Goal: Check status: Check status

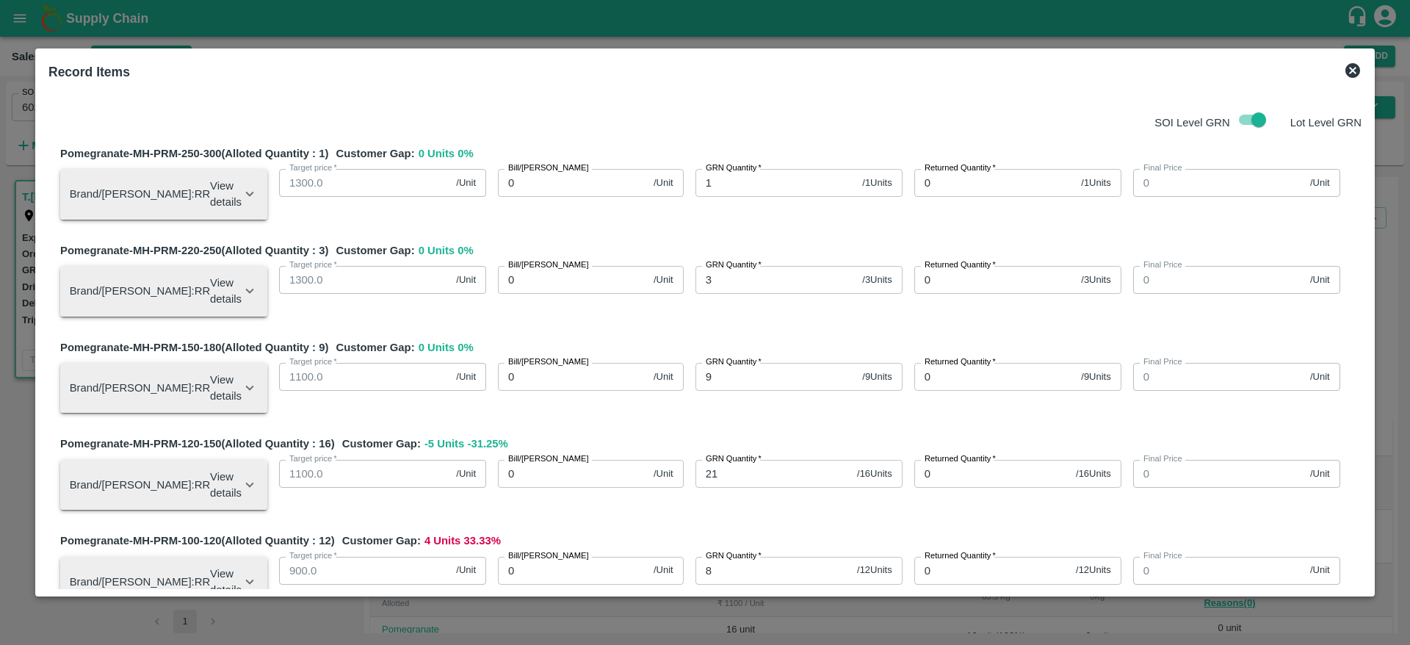
scroll to position [93, 0]
click at [1353, 79] on icon at bounding box center [1353, 71] width 18 height 18
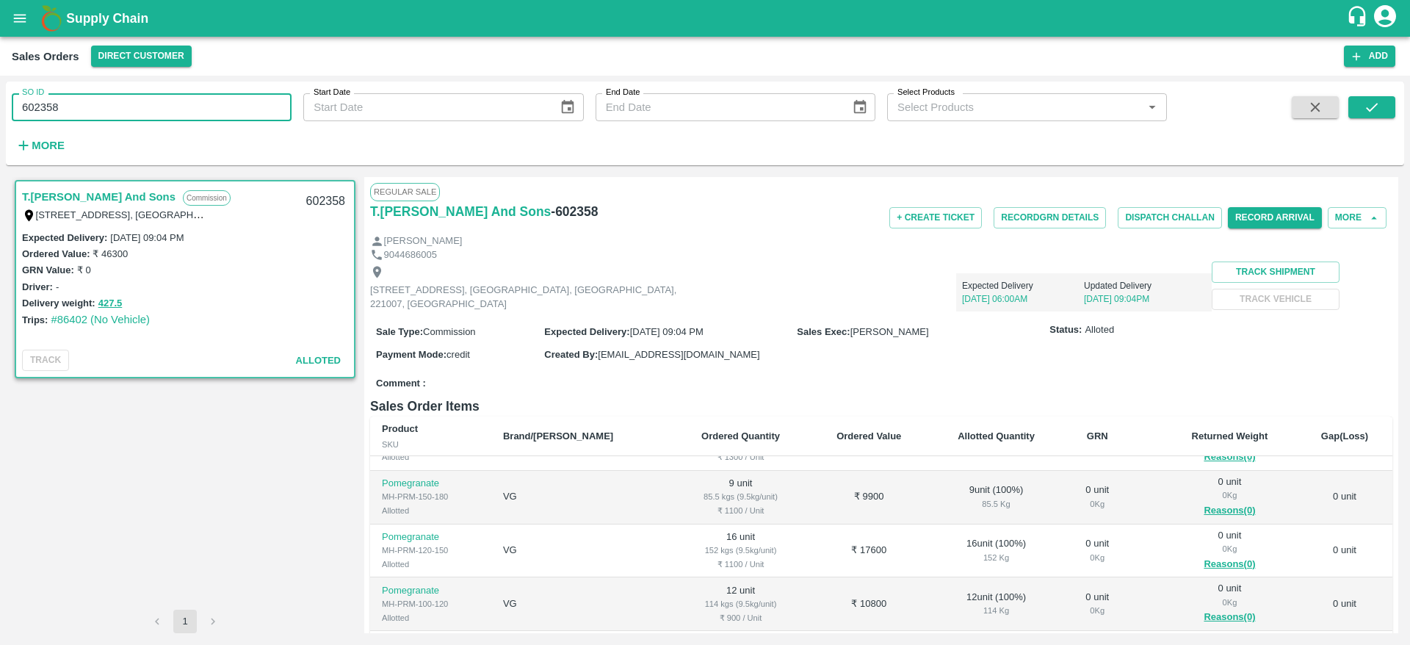
drag, startPoint x: 87, startPoint y: 101, endPoint x: 20, endPoint y: 101, distance: 66.8
click at [20, 101] on input "602358" at bounding box center [152, 107] width 280 height 28
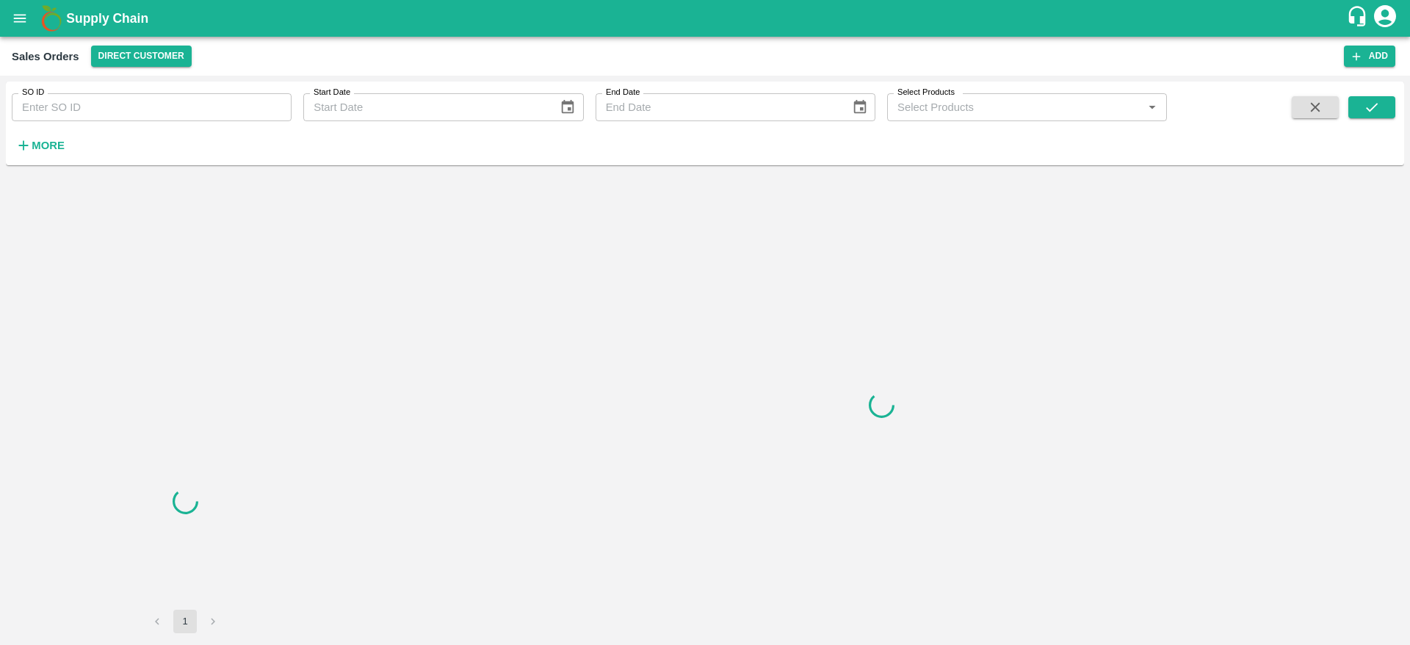
drag, startPoint x: 126, startPoint y: 30, endPoint x: 140, endPoint y: 100, distance: 71.3
click at [140, 100] on input "SO ID" at bounding box center [152, 107] width 280 height 28
paste input "602358"
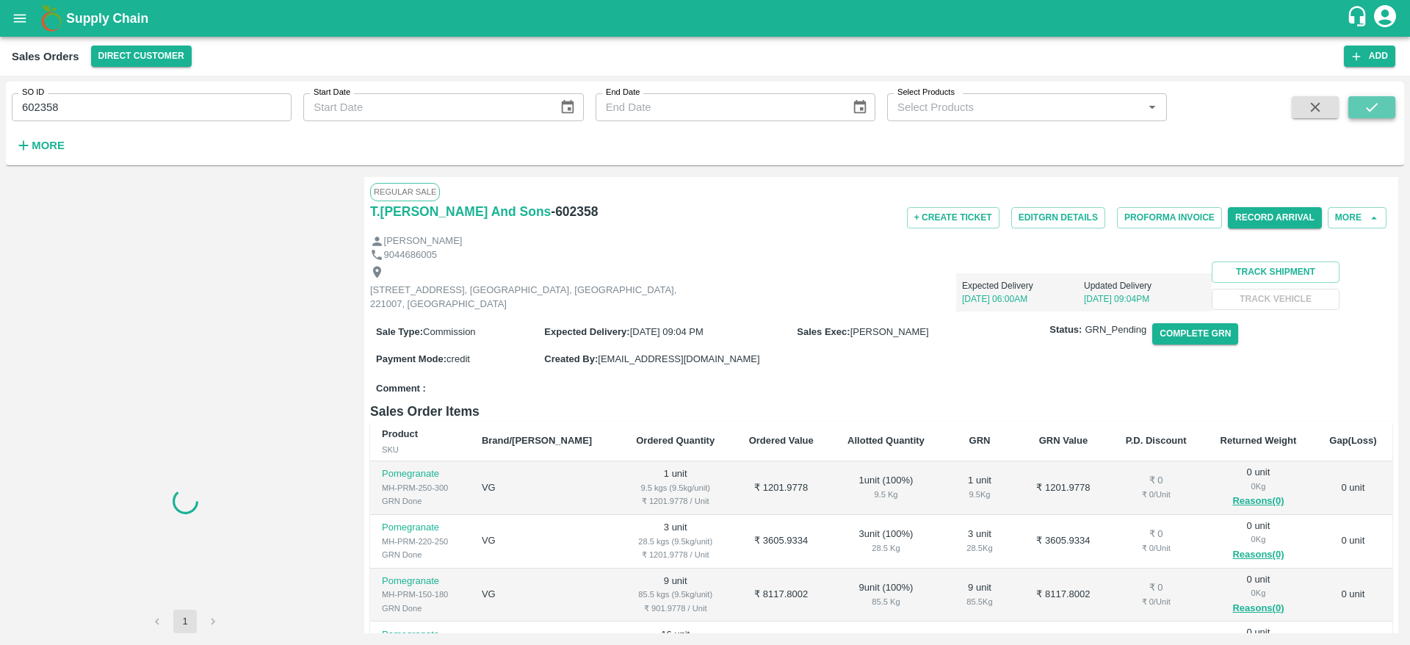
click at [1357, 106] on button "submit" at bounding box center [1371, 107] width 47 height 22
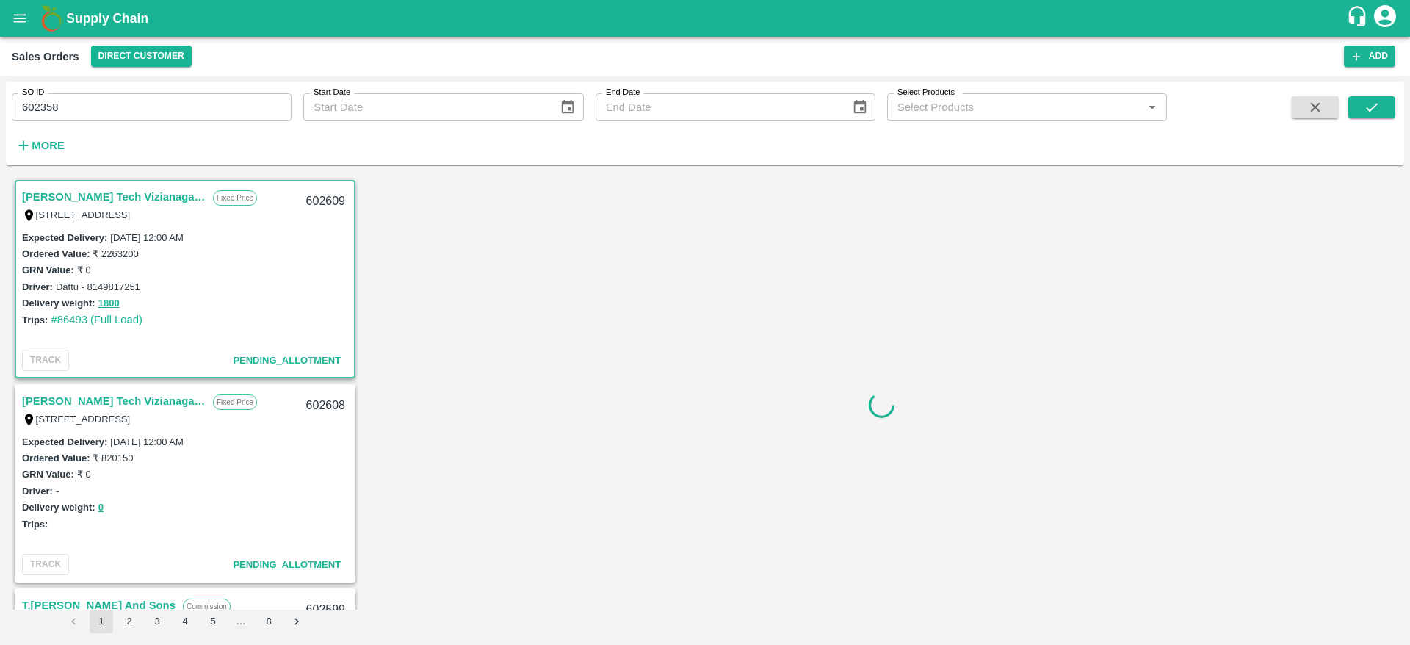
scroll to position [3, 0]
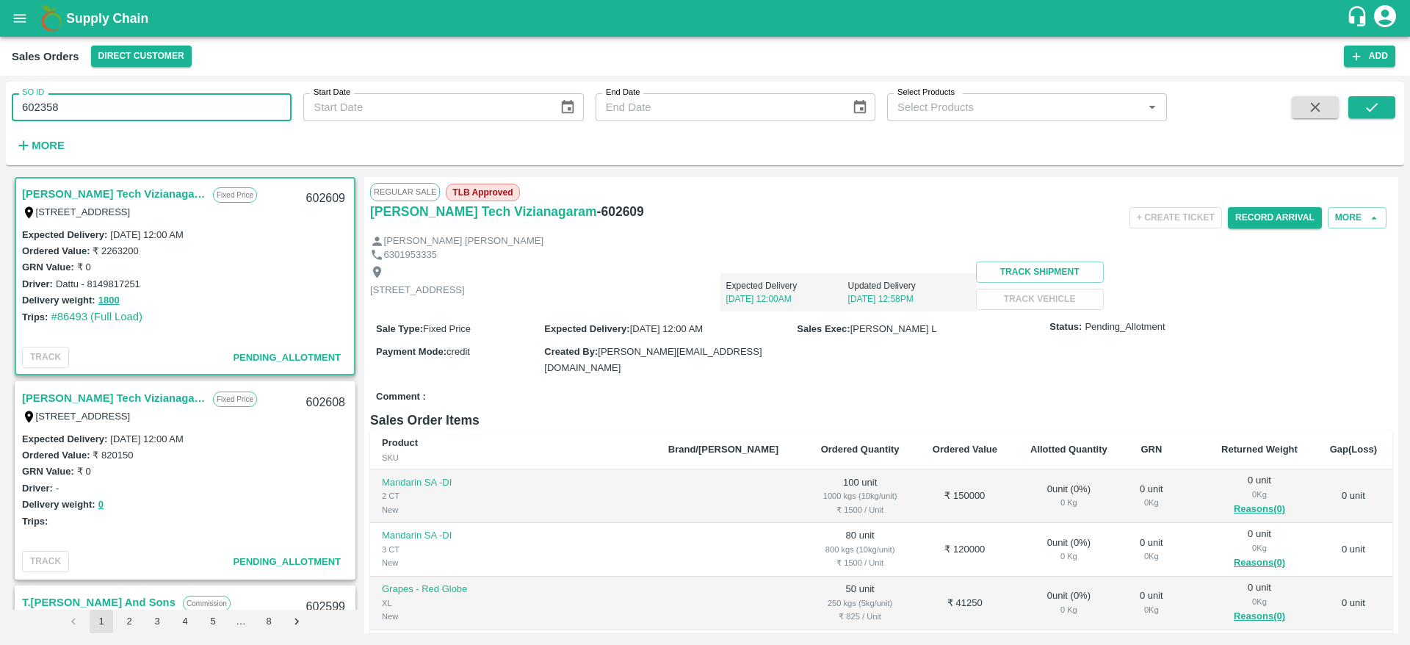
click at [149, 111] on input "602358" at bounding box center [152, 107] width 280 height 28
type input "602358"
click at [1359, 102] on button "submit" at bounding box center [1371, 107] width 47 height 22
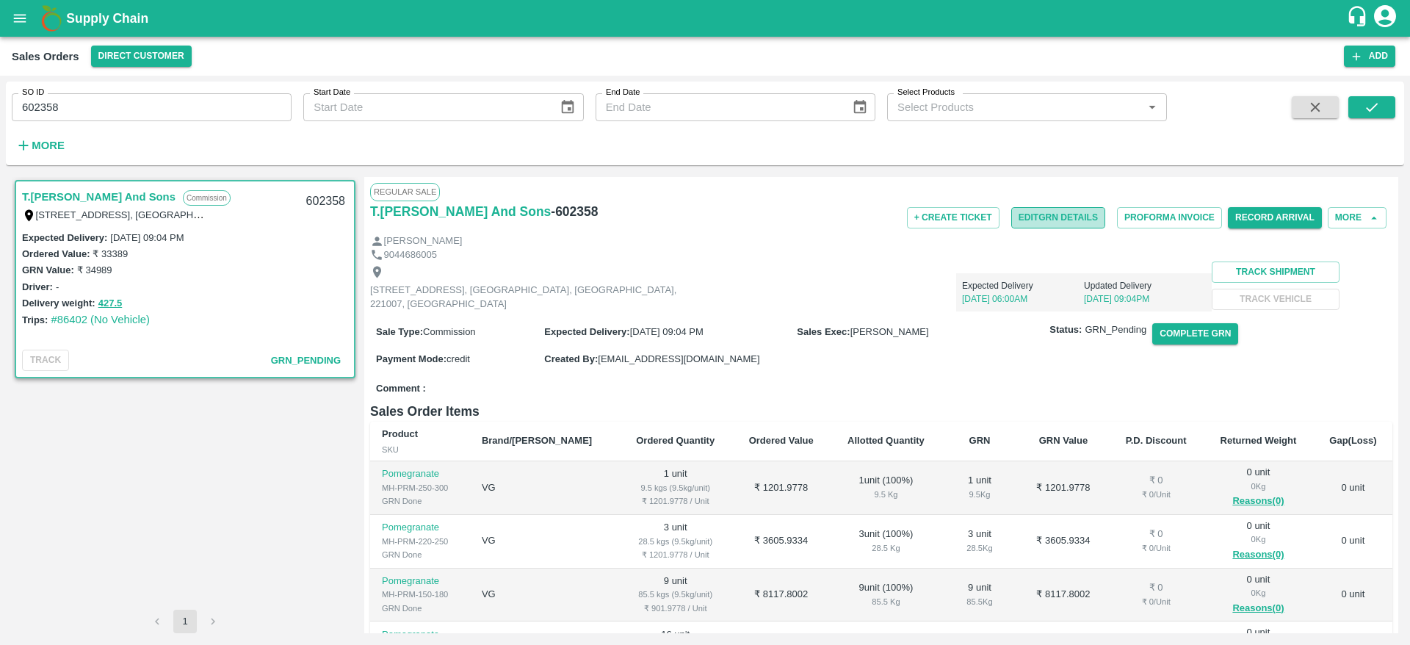
click at [1085, 218] on button "Edit GRN Details" at bounding box center [1058, 217] width 94 height 21
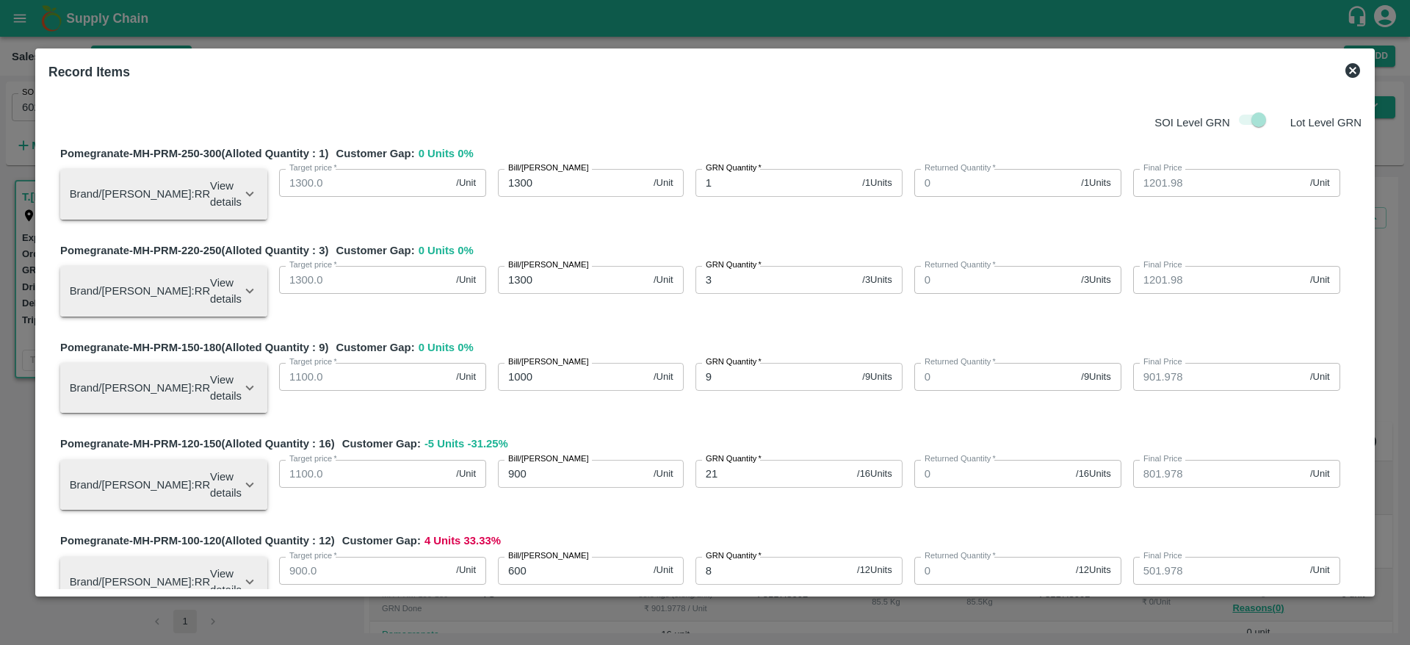
click at [1355, 64] on icon at bounding box center [1352, 70] width 15 height 15
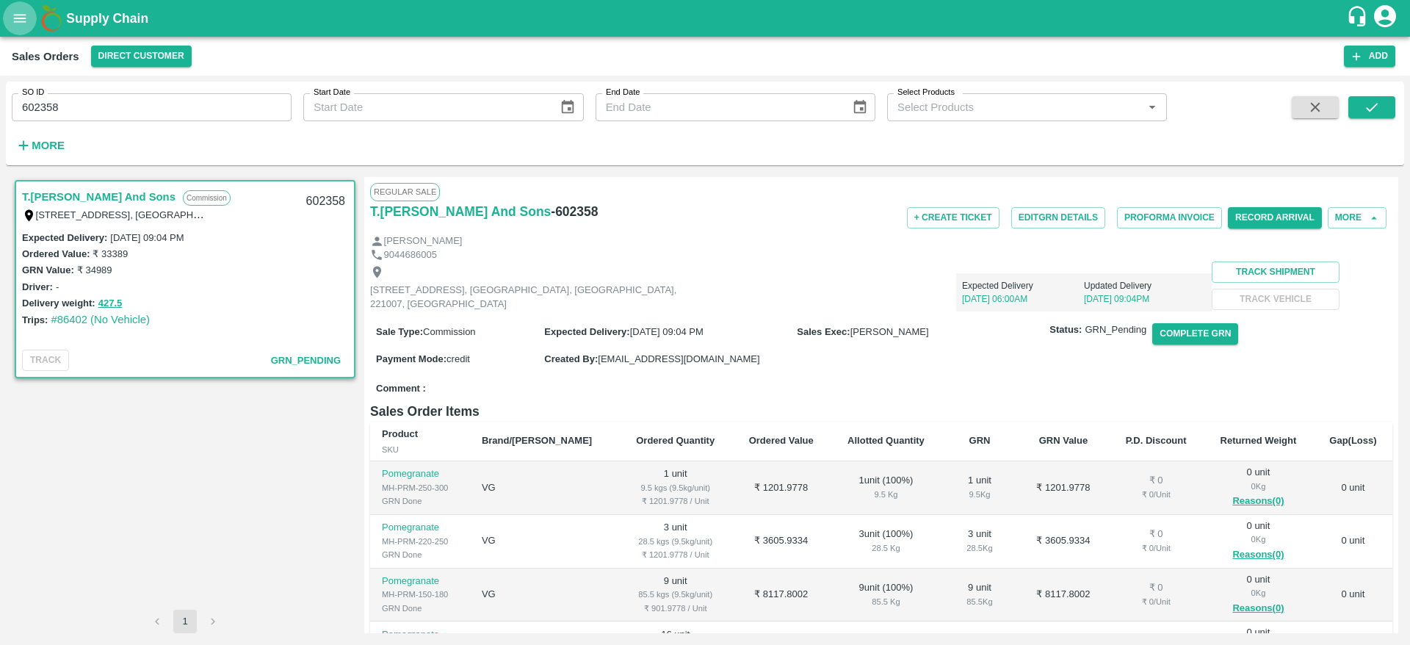
click at [30, 14] on button "open drawer" at bounding box center [20, 18] width 34 height 34
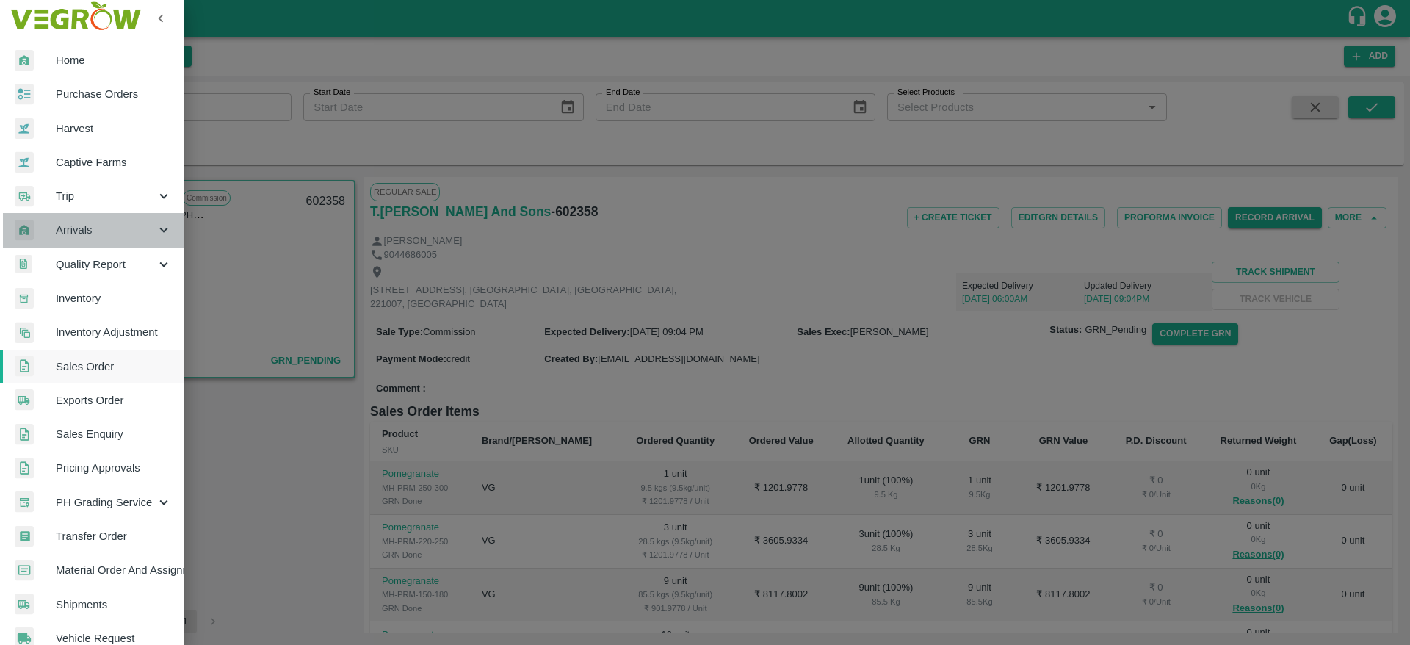
click at [137, 222] on span "Arrivals" at bounding box center [106, 230] width 100 height 16
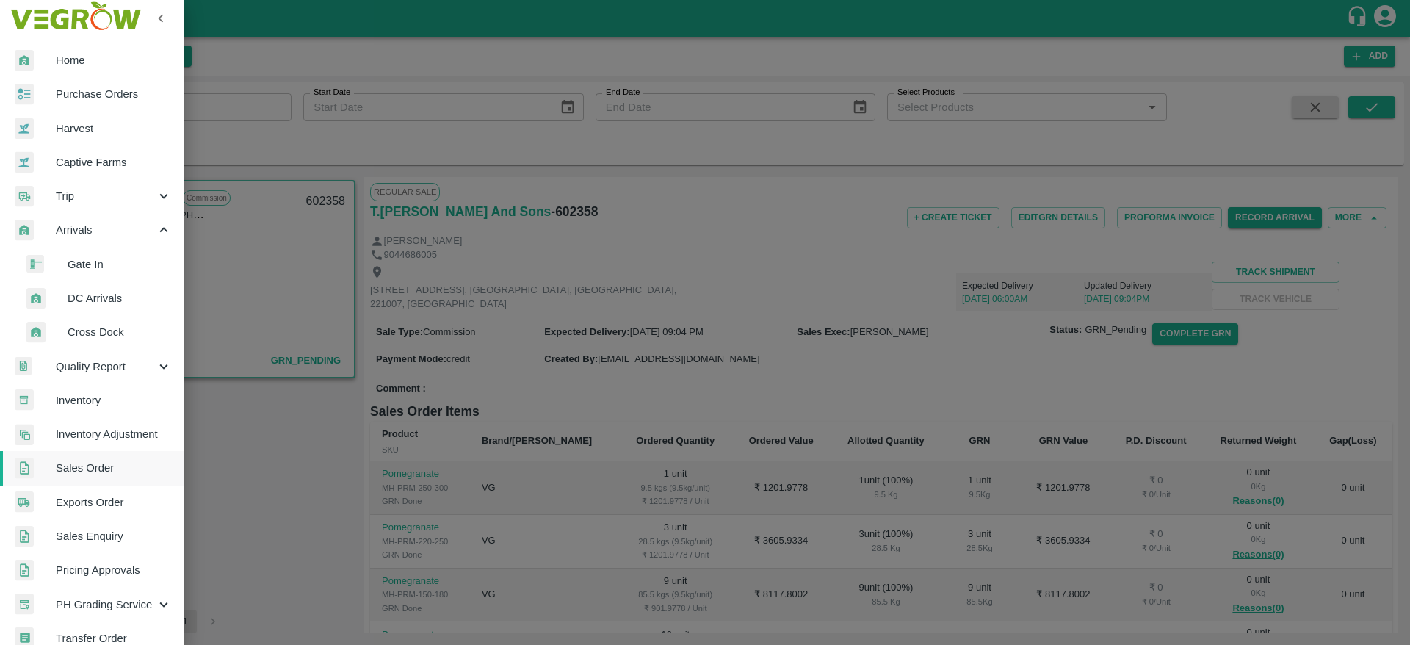
click at [112, 311] on li "DC Arrivals" at bounding box center [98, 298] width 172 height 34
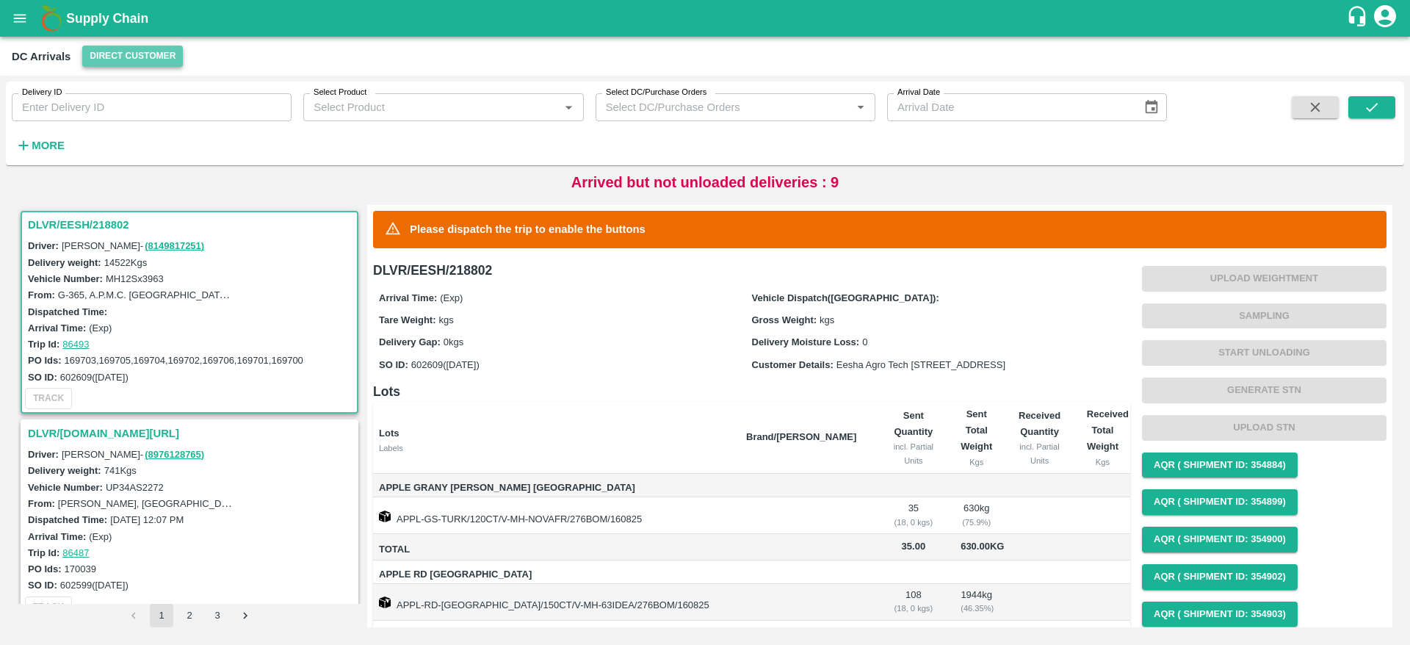
click at [131, 54] on button "Direct Customer" at bounding box center [132, 56] width 101 height 21
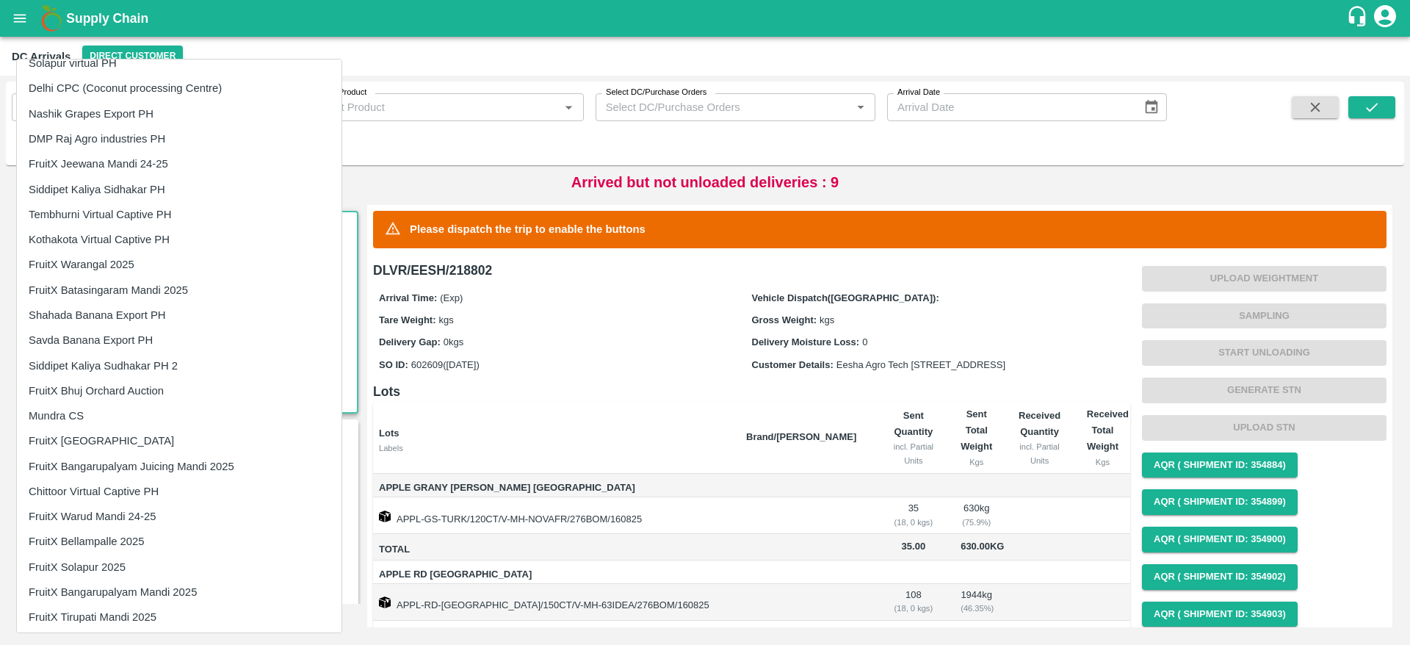
scroll to position [1786, 0]
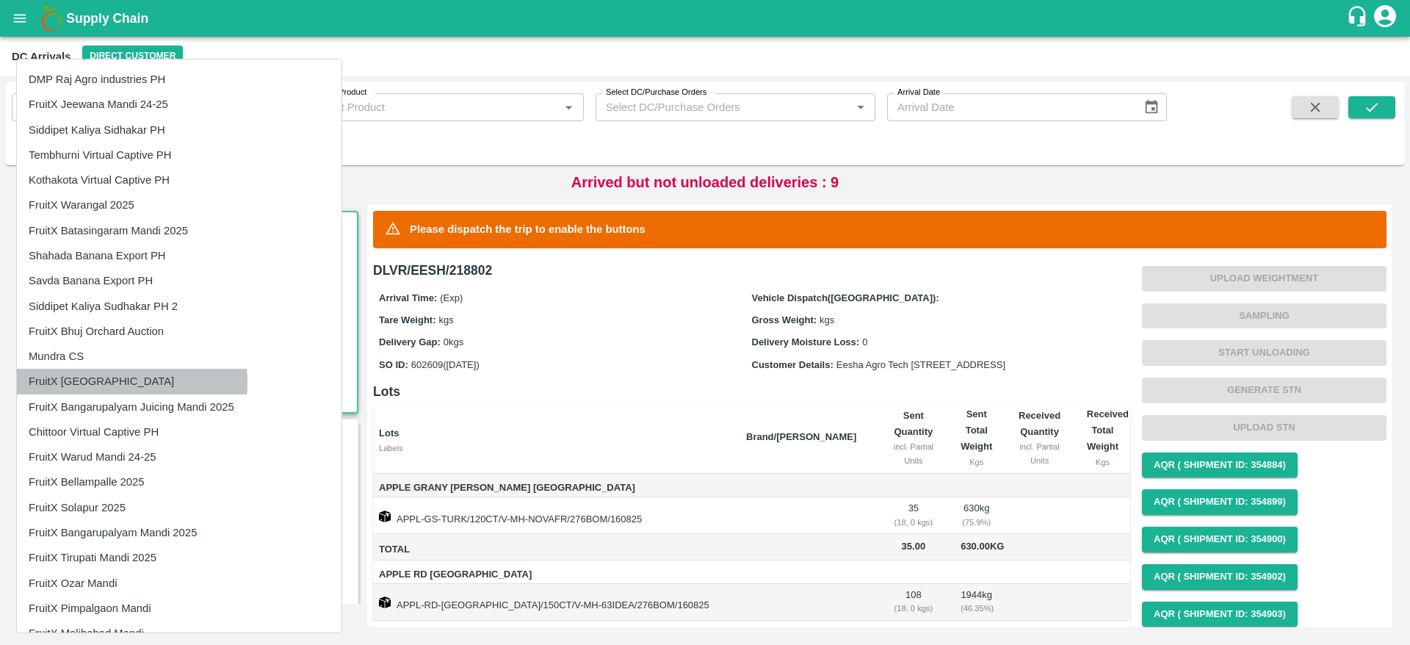
click at [103, 383] on li "FruitX [GEOGRAPHIC_DATA]" at bounding box center [179, 381] width 325 height 25
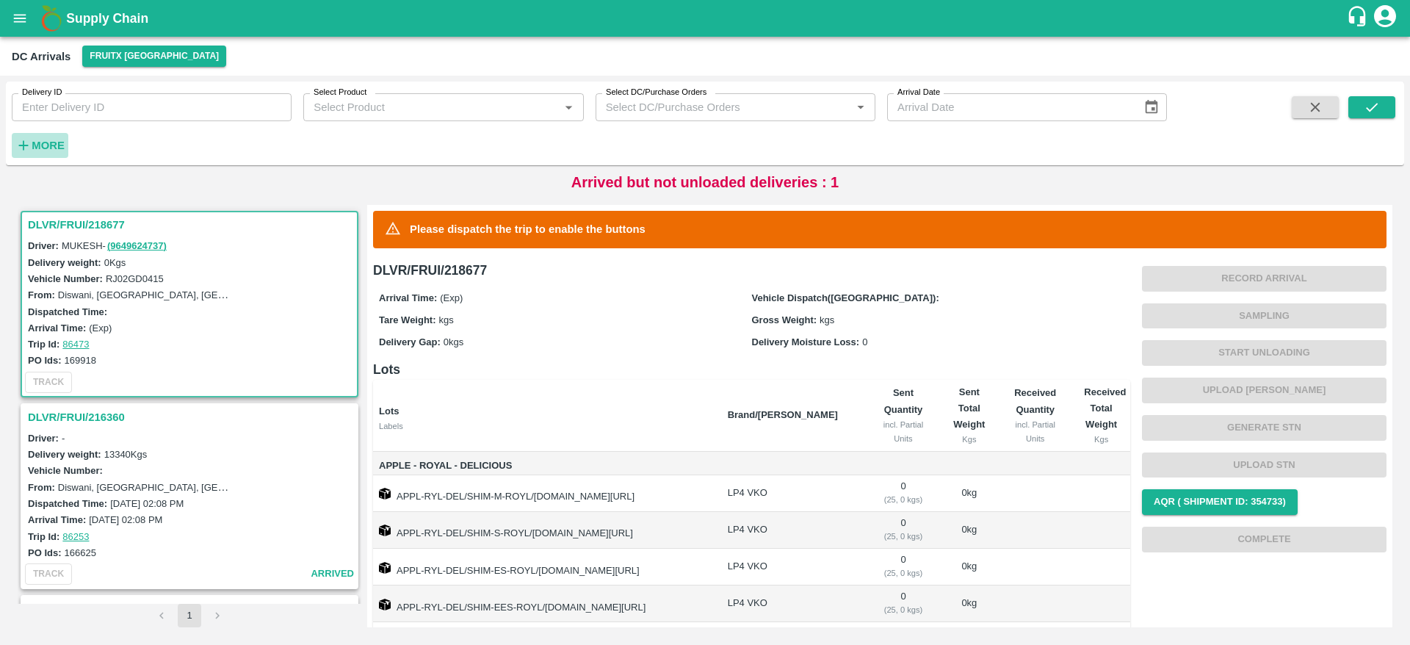
click at [65, 146] on button "More" at bounding box center [40, 145] width 57 height 25
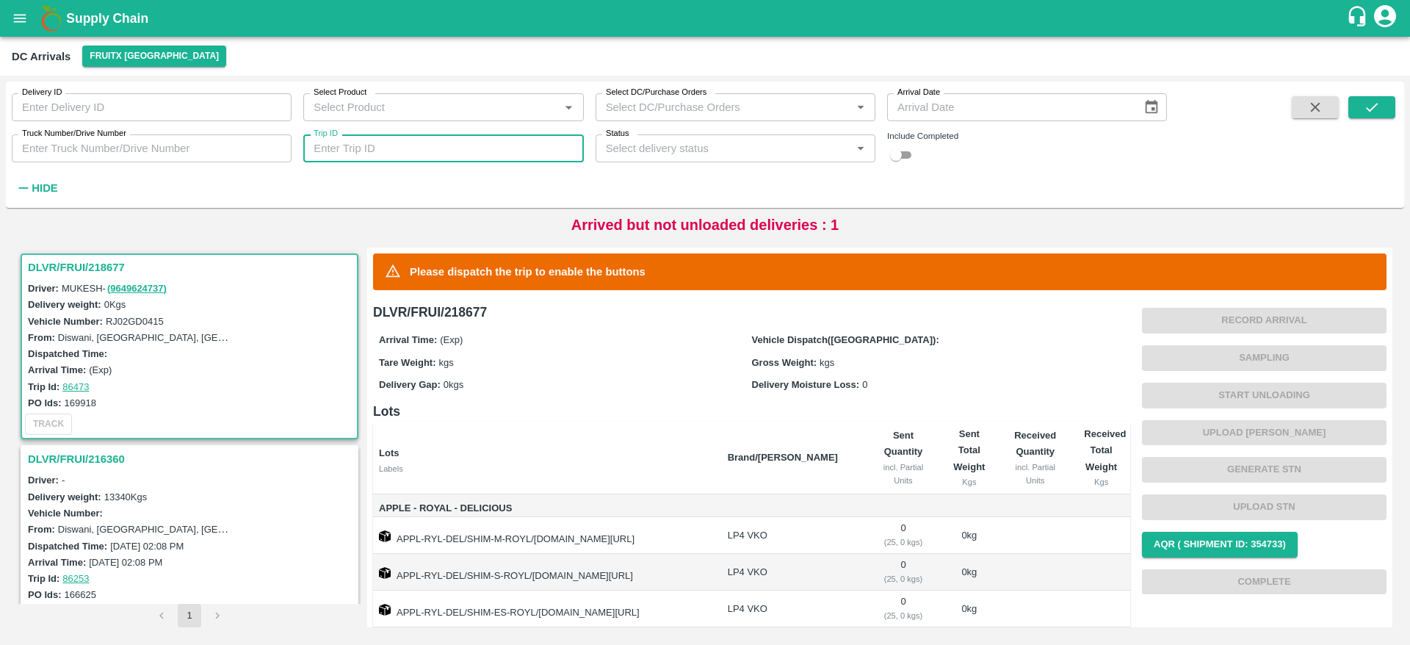
click at [428, 148] on input "Trip ID" at bounding box center [443, 148] width 280 height 28
type input "82294"
click at [1363, 118] on button "submit" at bounding box center [1371, 107] width 47 height 22
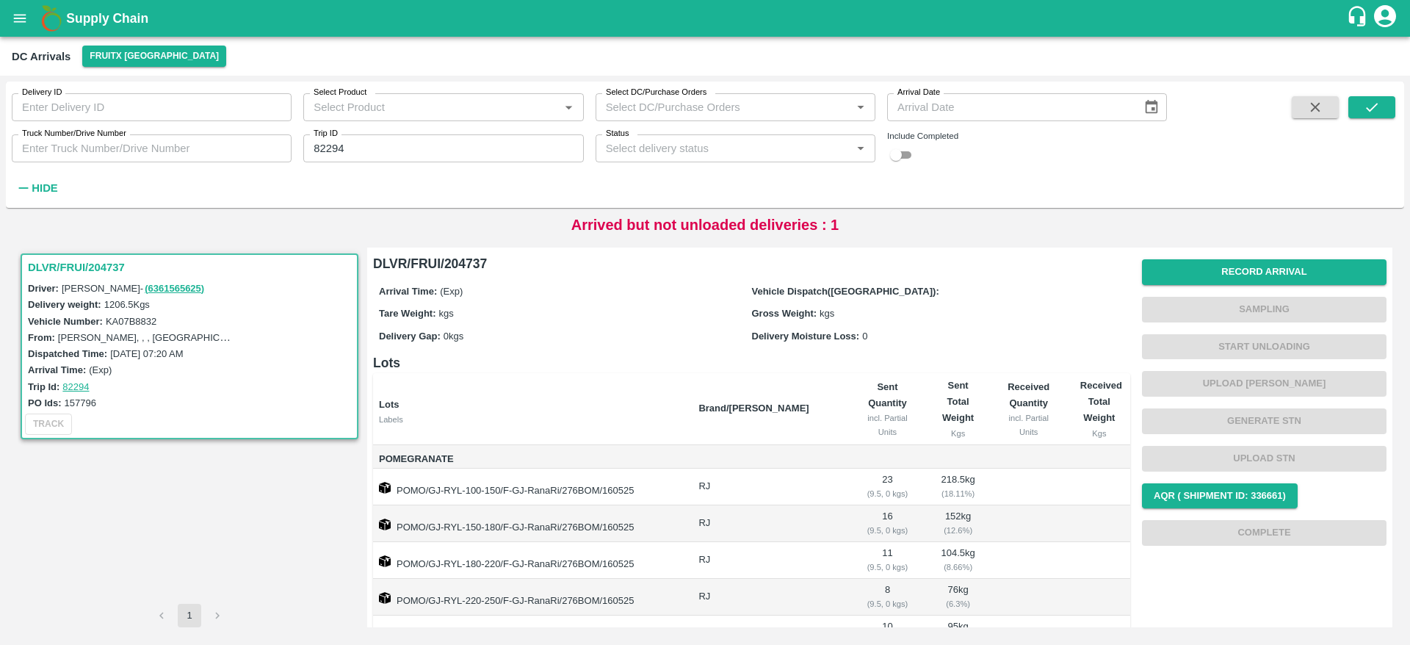
click at [108, 265] on h3 "DLVR/FRUI/204737" at bounding box center [192, 267] width 328 height 19
click at [20, 24] on icon "open drawer" at bounding box center [20, 18] width 16 height 16
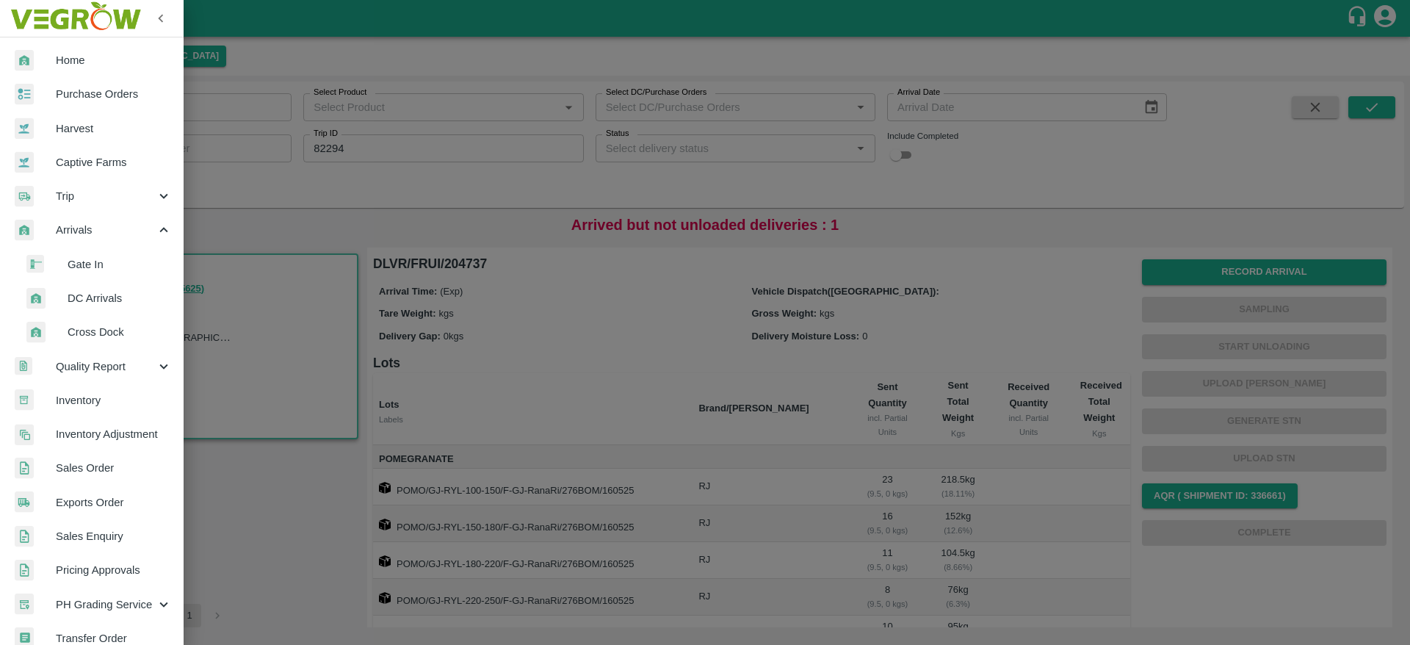
click at [116, 186] on div "Trip" at bounding box center [92, 196] width 184 height 34
click at [112, 223] on span "Fruit Movement" at bounding box center [120, 230] width 104 height 16
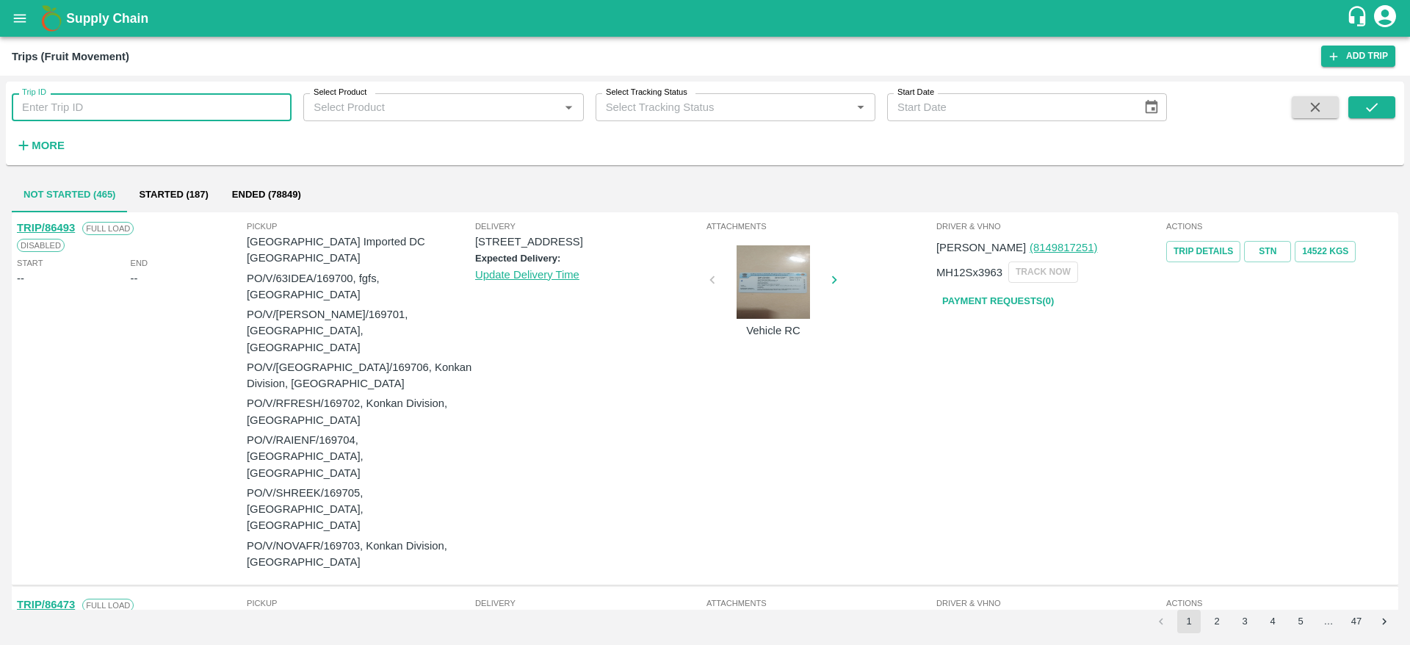
click at [199, 114] on input "Trip ID" at bounding box center [152, 107] width 280 height 28
type input "82294"
click at [1357, 96] on button "submit" at bounding box center [1371, 107] width 47 height 22
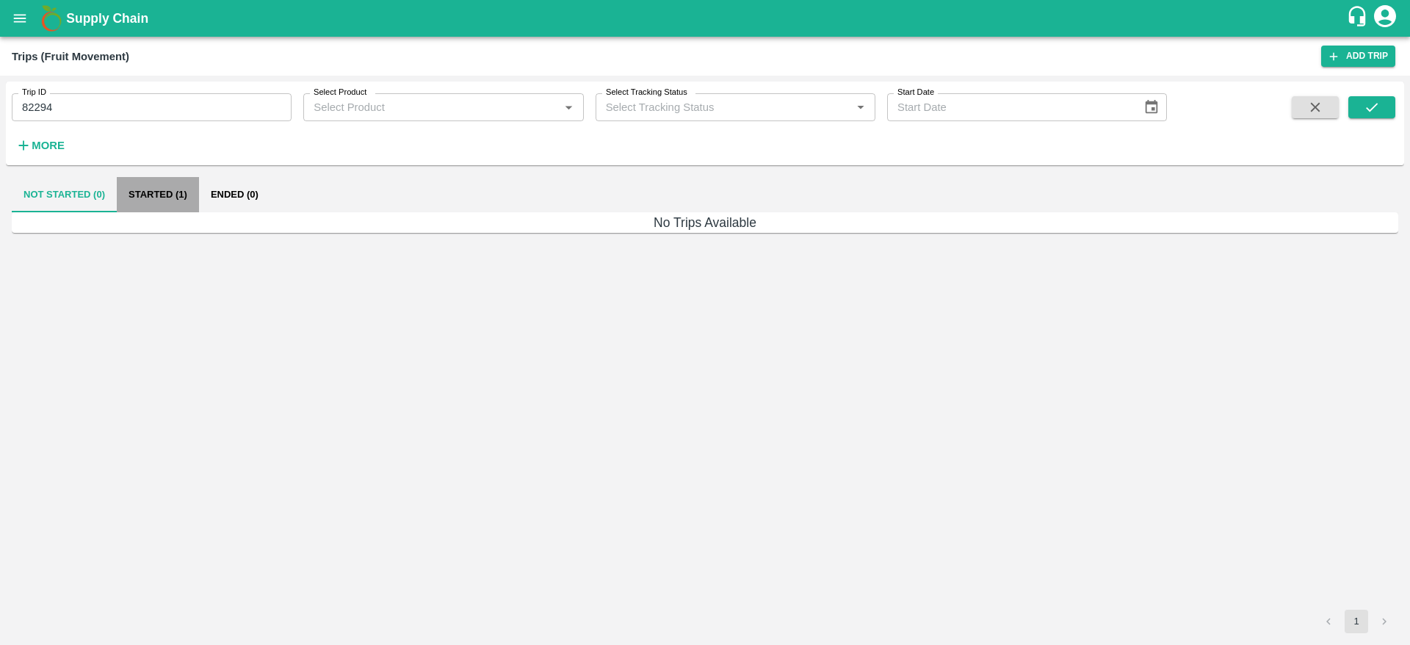
click at [168, 202] on button "Started (1)" at bounding box center [158, 194] width 82 height 35
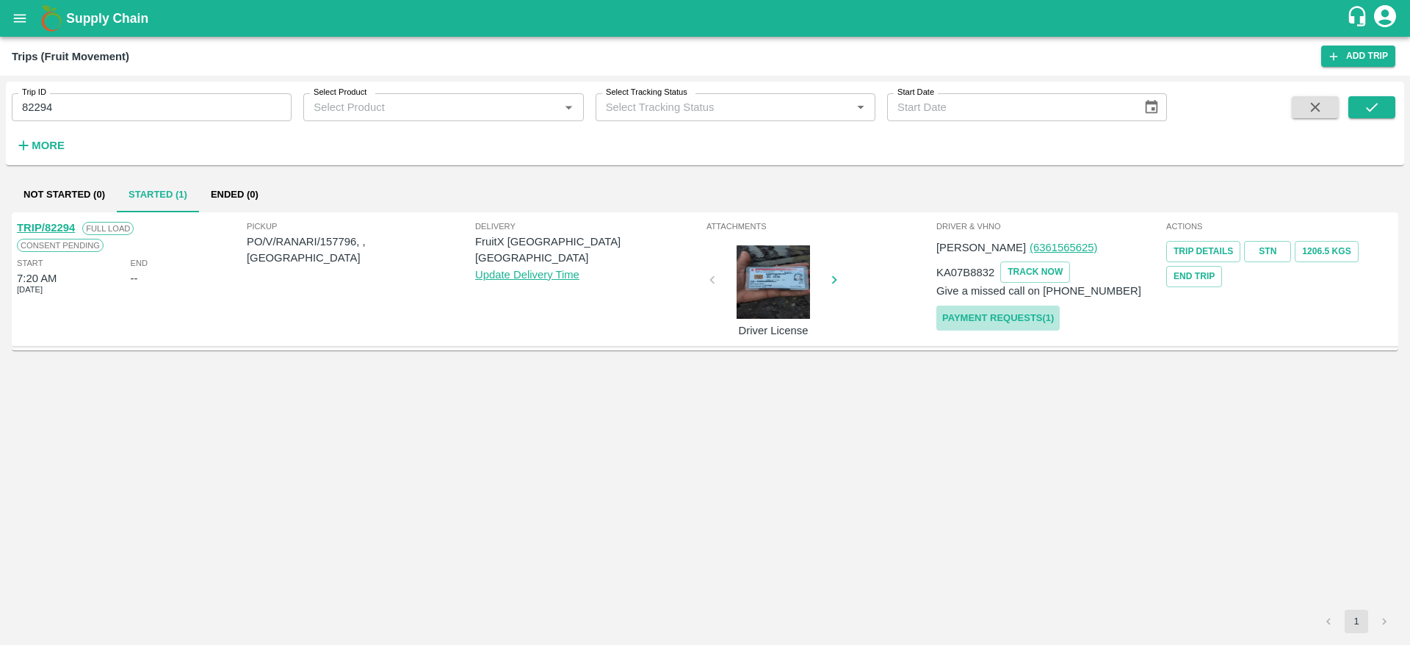
click at [968, 316] on link "Payment Requests( 1 )" at bounding box center [997, 319] width 123 height 26
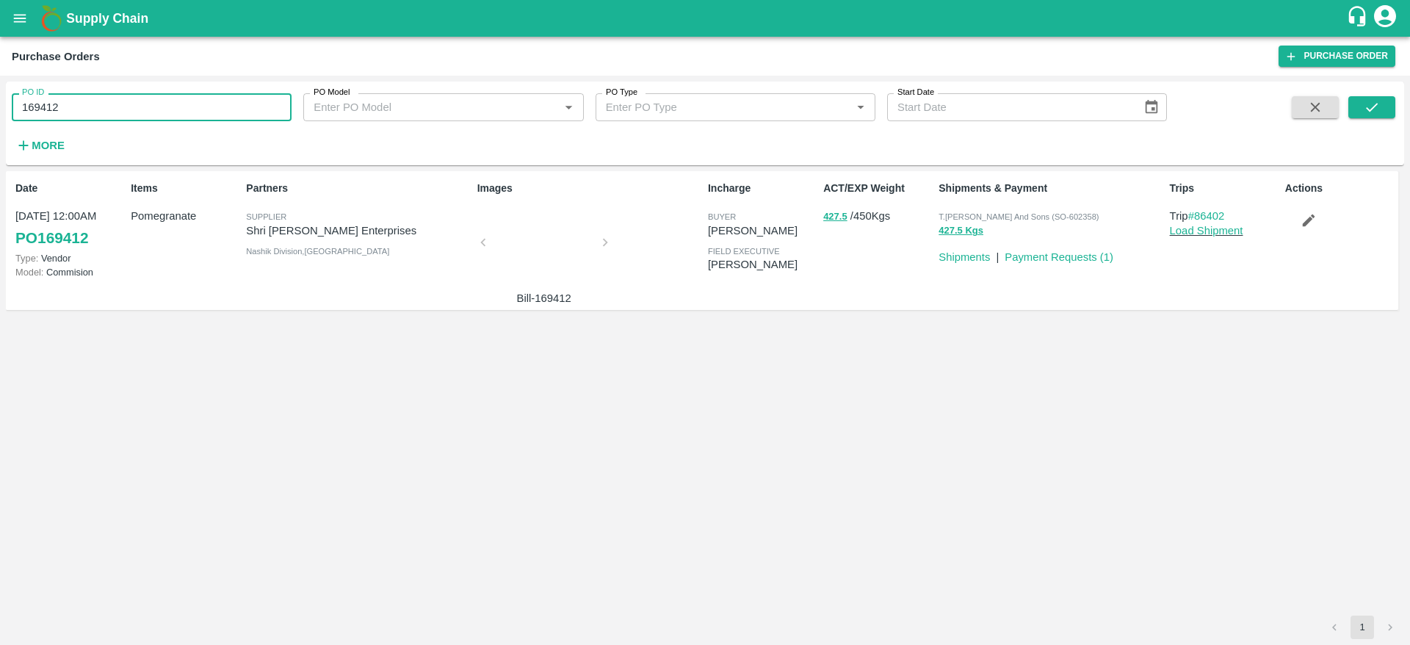
drag, startPoint x: 0, startPoint y: 0, endPoint x: 0, endPoint y: 106, distance: 105.8
click at [0, 106] on div "PO ID 169412 PO ID PO Model PO Model   * PO Type PO Type   * Start Date Start D…" at bounding box center [705, 360] width 1410 height 569
paste input "text"
type input "157796"
click at [1373, 118] on span at bounding box center [1371, 126] width 47 height 60
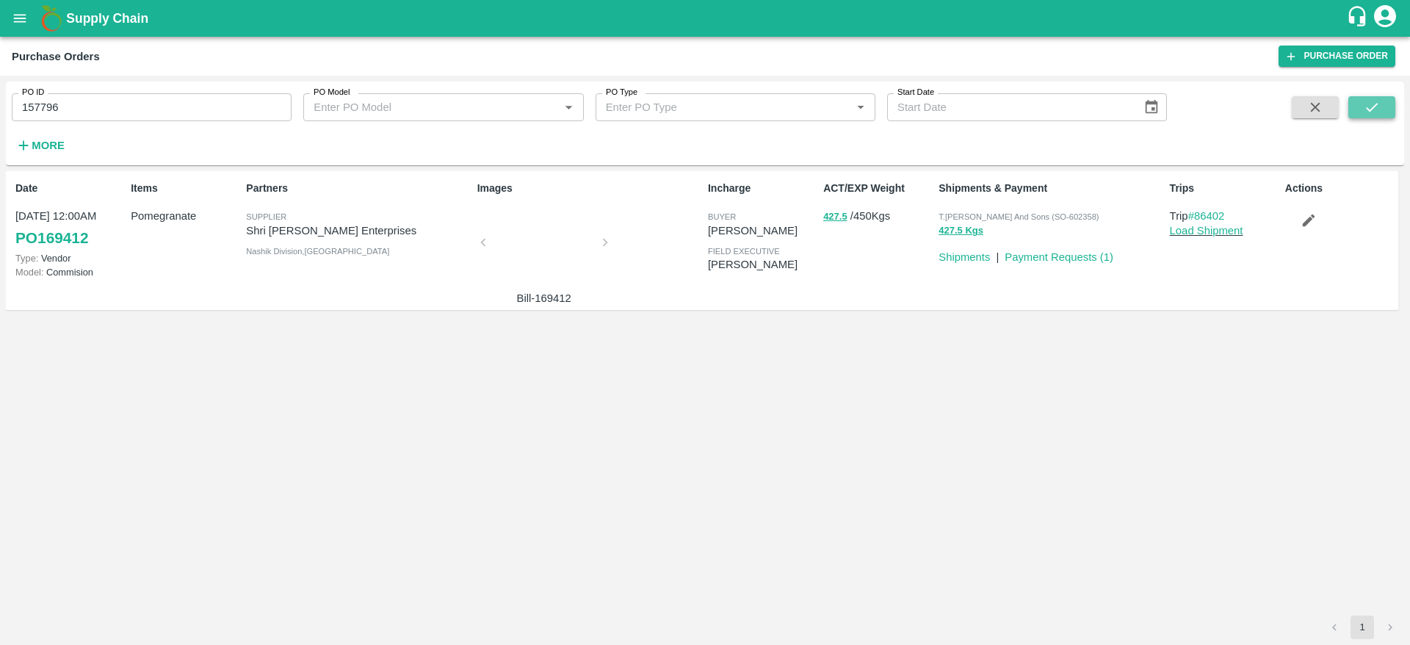
click at [1381, 109] on button "submit" at bounding box center [1371, 107] width 47 height 22
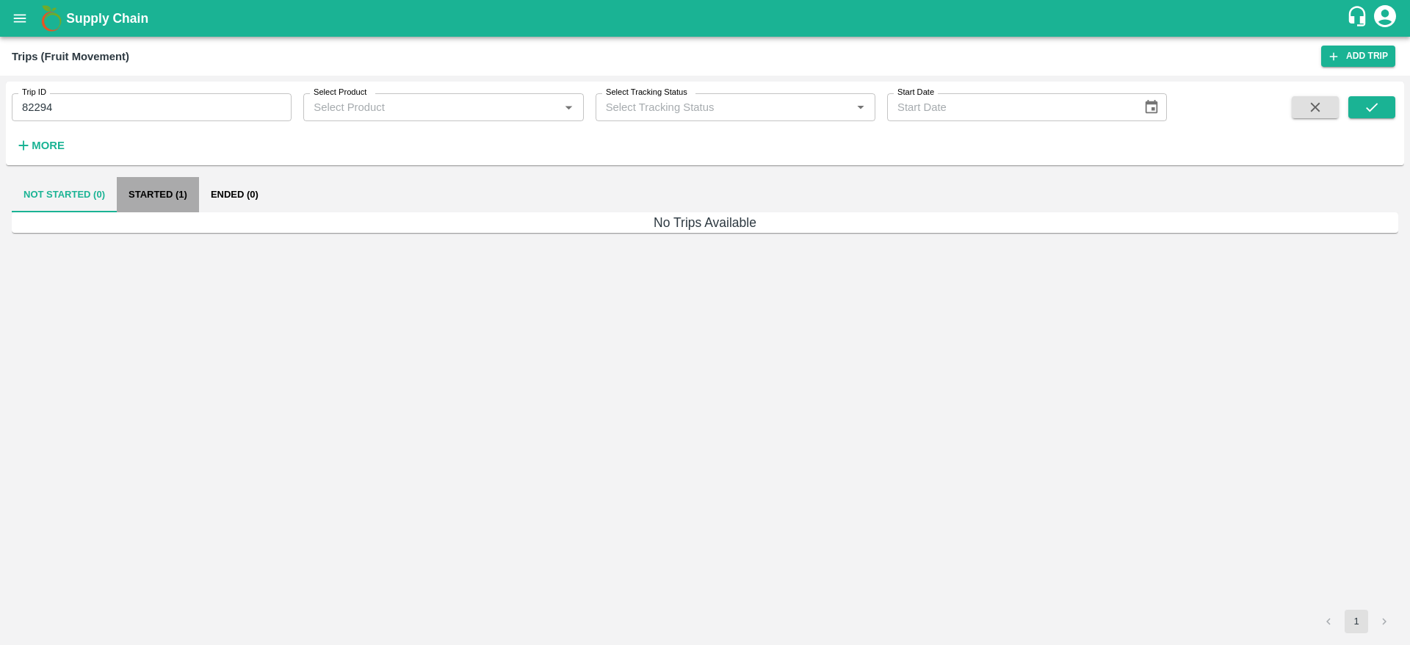
click at [134, 183] on button "Started (1)" at bounding box center [158, 194] width 82 height 35
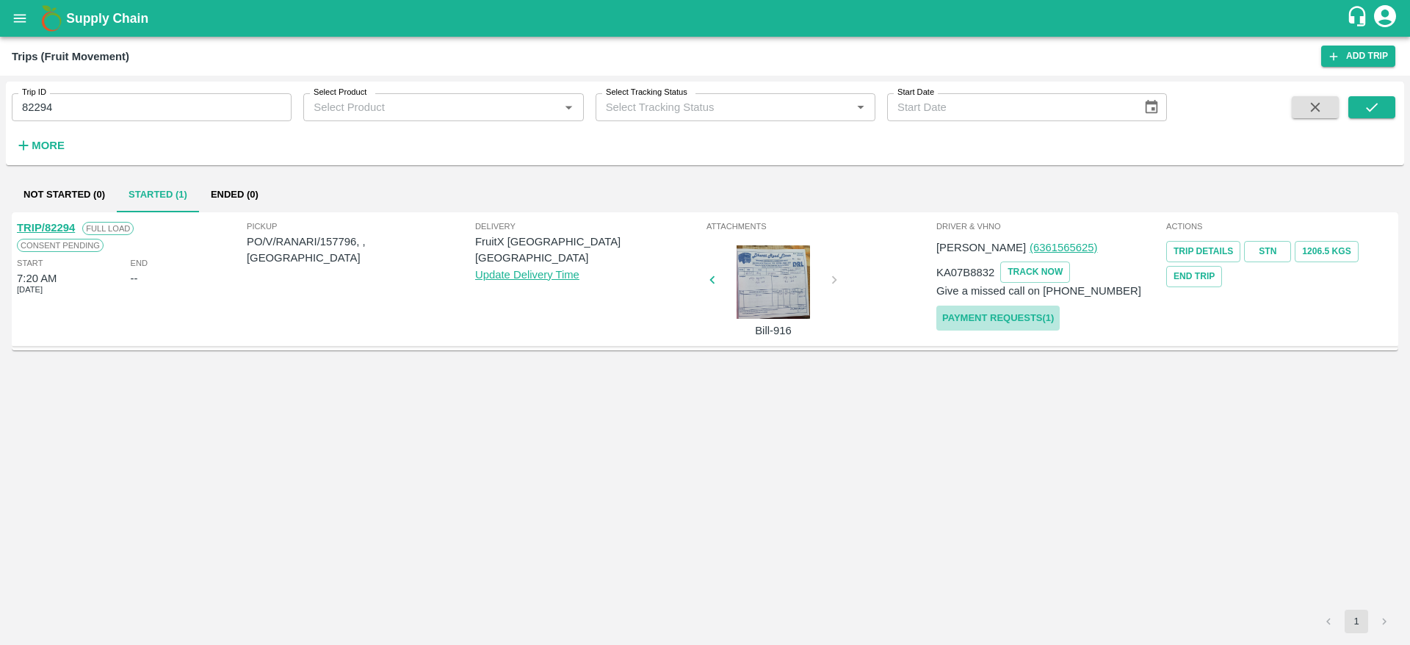
click at [1013, 317] on link "Payment Requests( 1 )" at bounding box center [997, 319] width 123 height 26
